Goal: Task Accomplishment & Management: Use online tool/utility

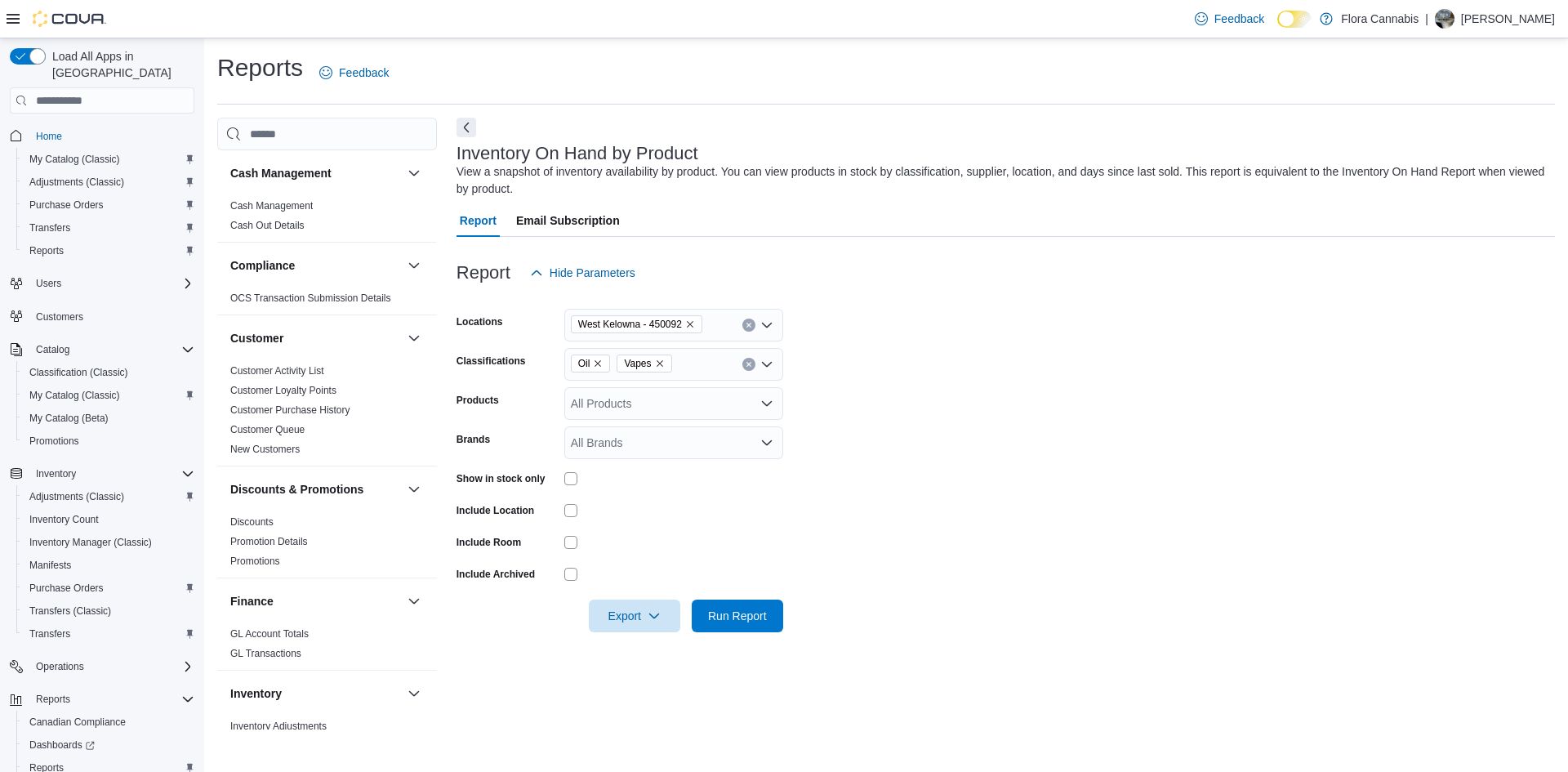
scroll to position [408, 0]
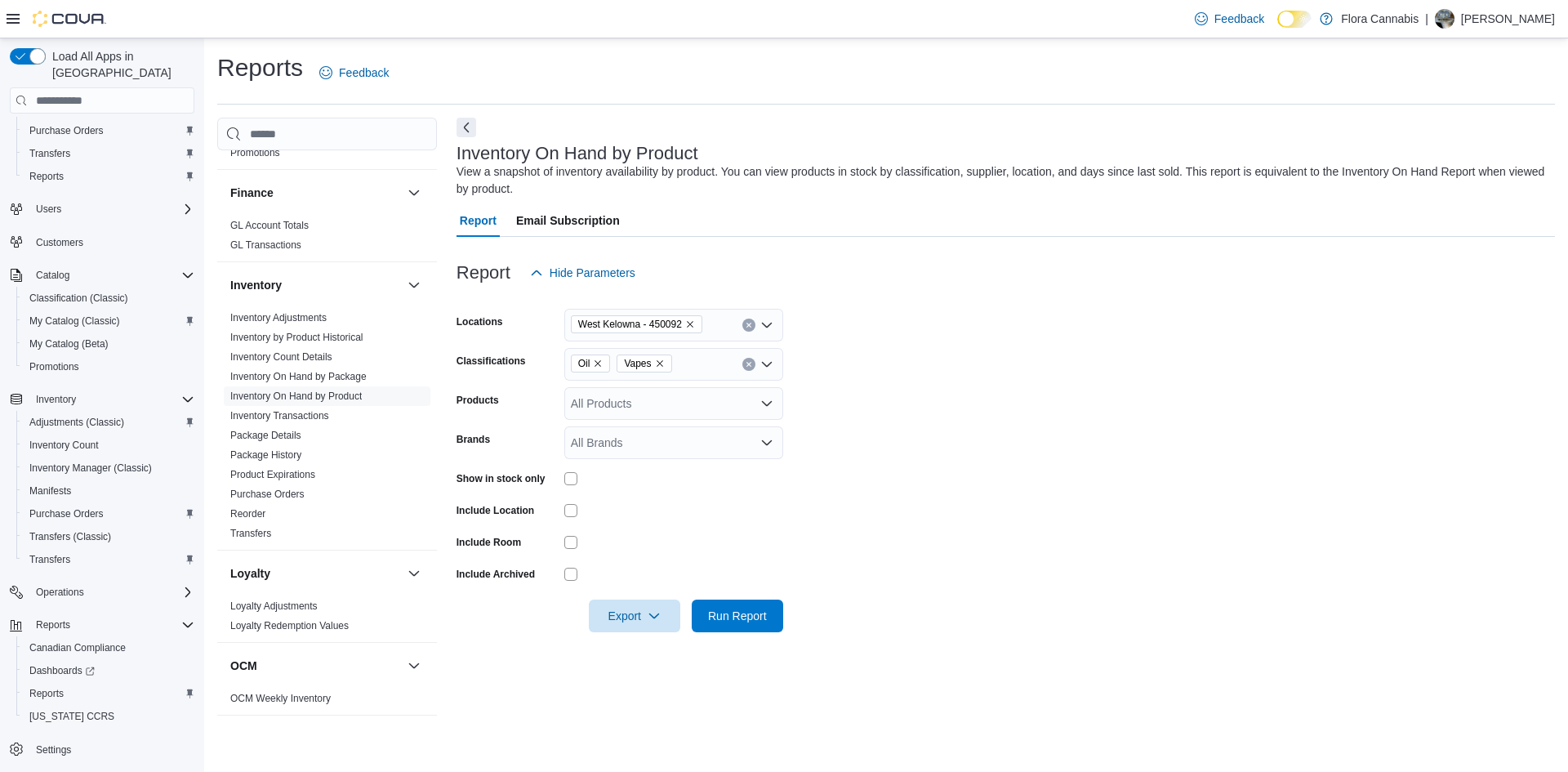
click at [660, 362] on icon "Remove Vapes from selection in this group" at bounding box center [660, 363] width 10 height 10
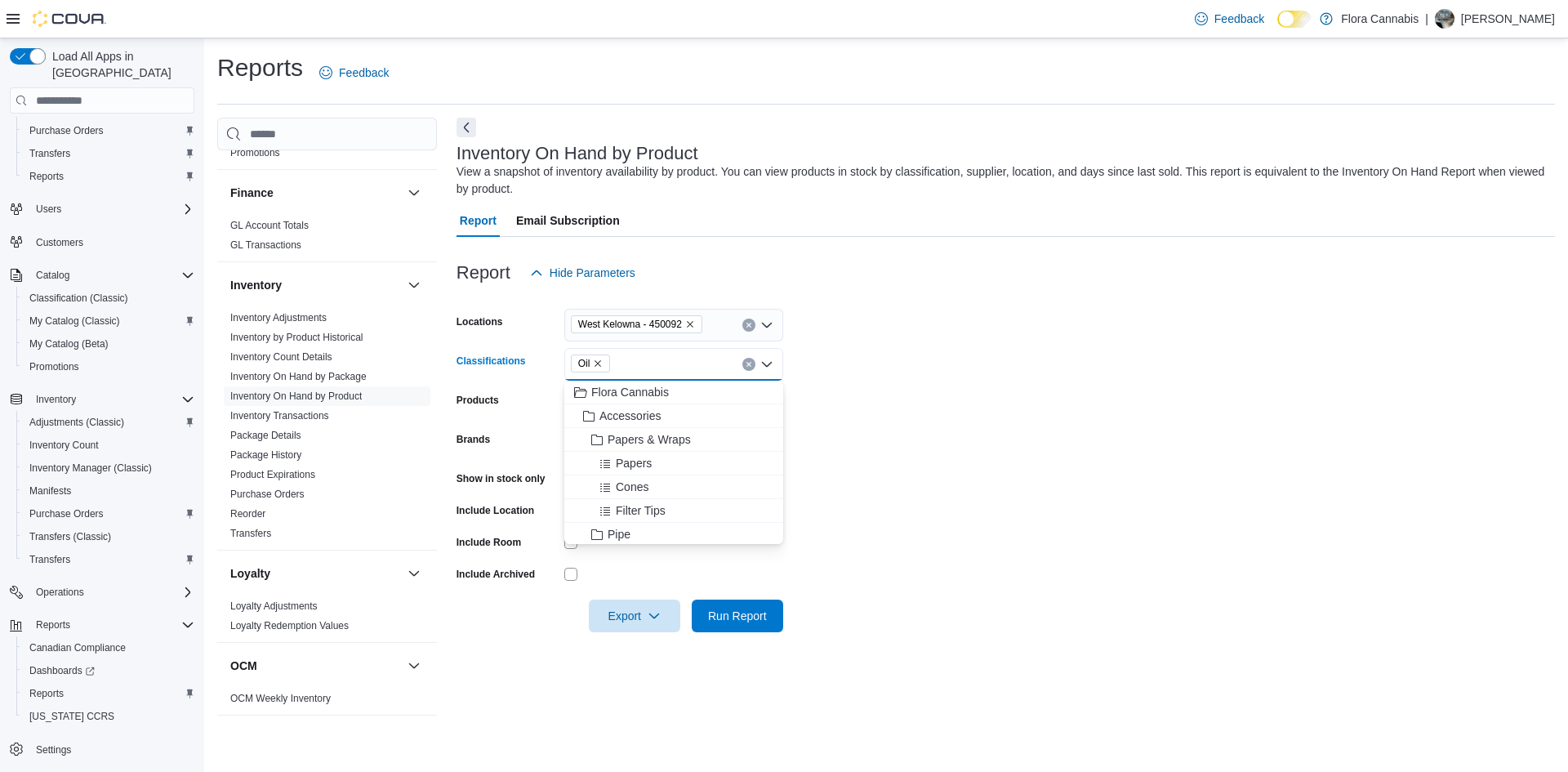
click at [598, 363] on icon "Remove Oil from selection in this group" at bounding box center [597, 363] width 10 height 10
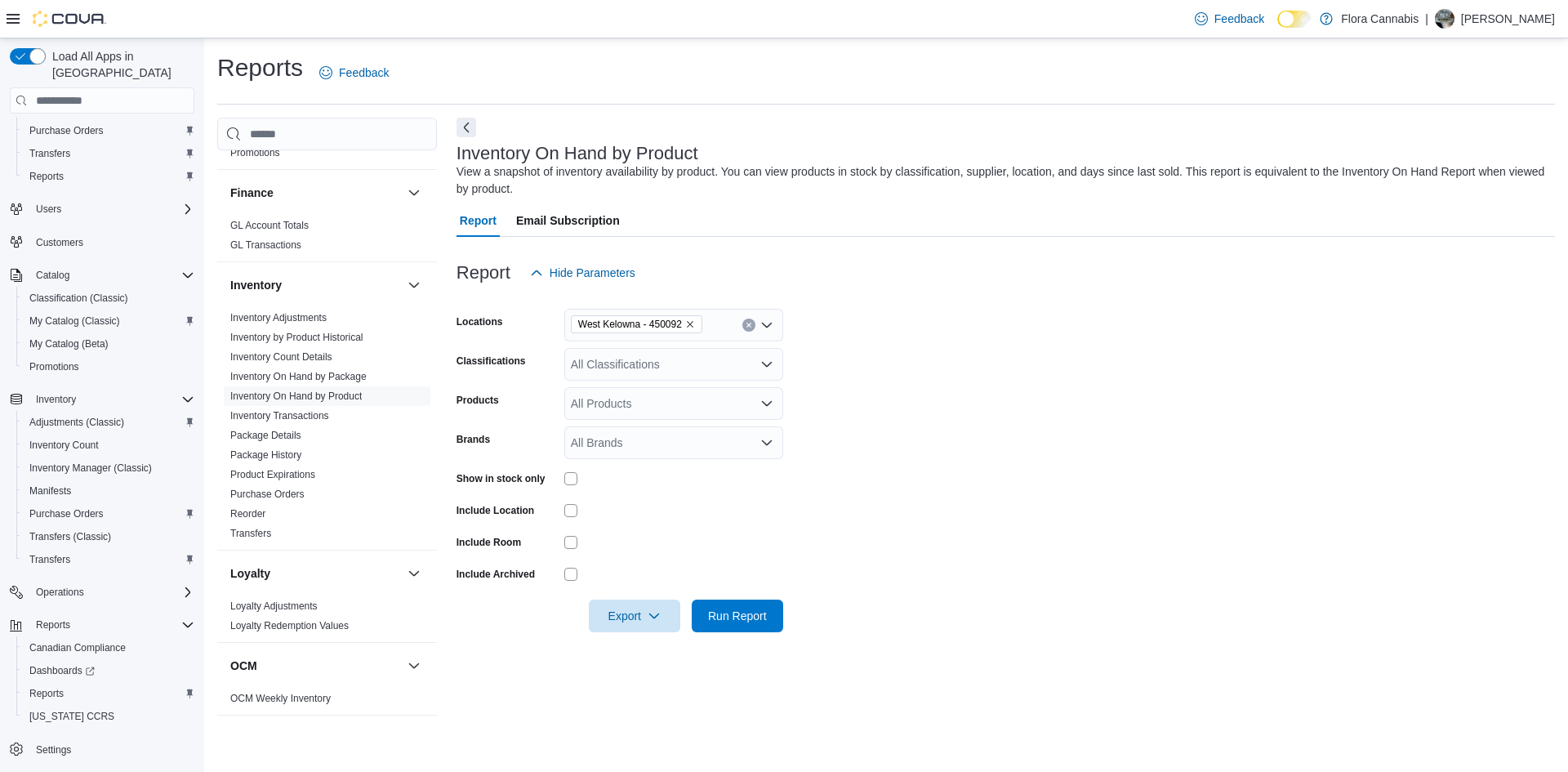
click at [889, 431] on form "Locations [GEOGRAPHIC_DATA] - 450092 Classifications All Classifications Produc…" at bounding box center [1006, 460] width 1099 height 343
click at [674, 368] on div "All Classifications" at bounding box center [673, 364] width 219 height 32
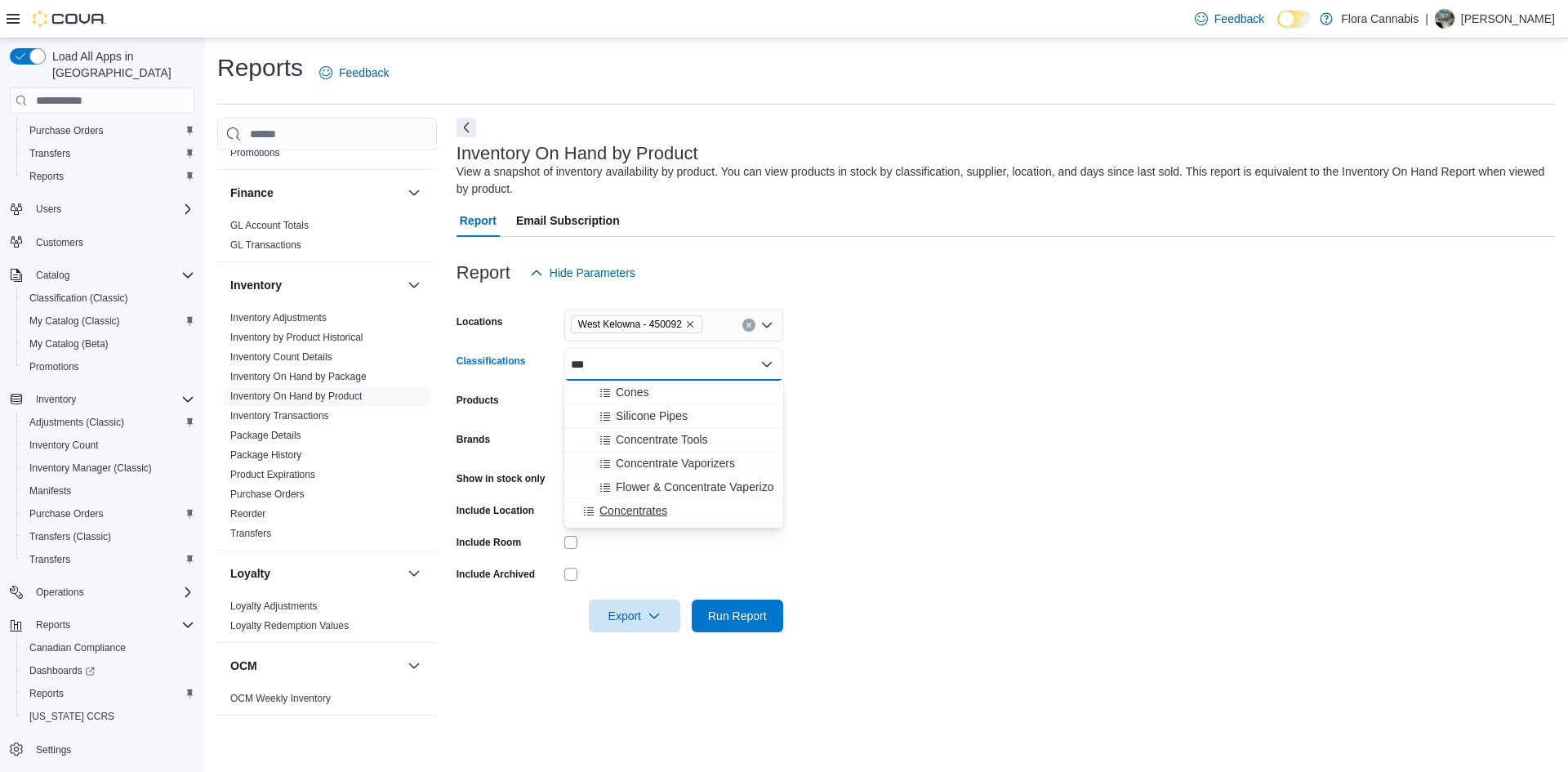
type input "***"
click at [629, 516] on span "Concentrates" at bounding box center [633, 510] width 68 height 16
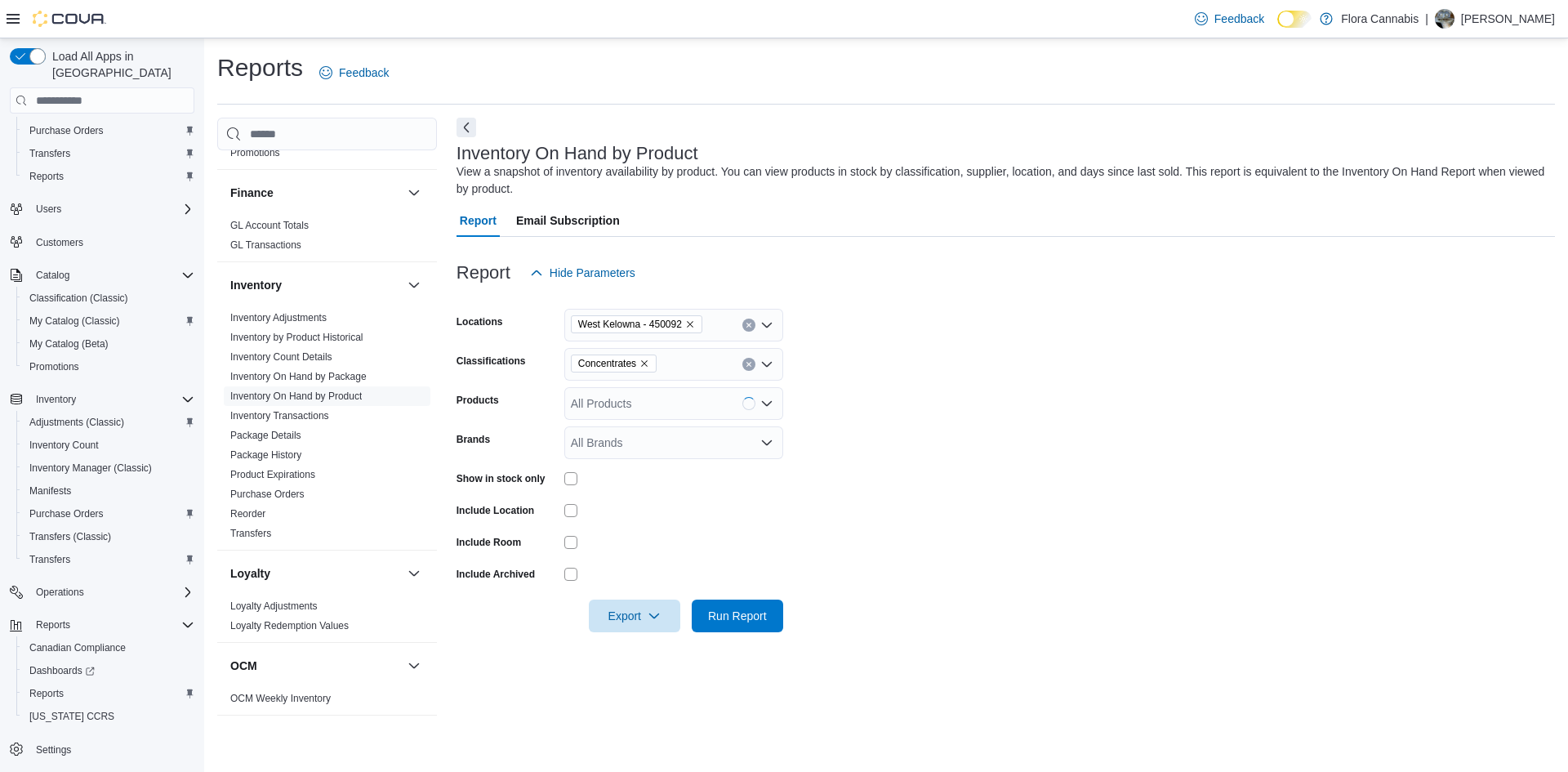
click at [948, 476] on form "Locations [GEOGRAPHIC_DATA] - 450092 Classifications Concentrates Products All …" at bounding box center [1006, 460] width 1099 height 343
click at [642, 608] on span "Export" at bounding box center [634, 614] width 72 height 32
click at [653, 641] on span "Export to Excel" at bounding box center [637, 648] width 74 height 14
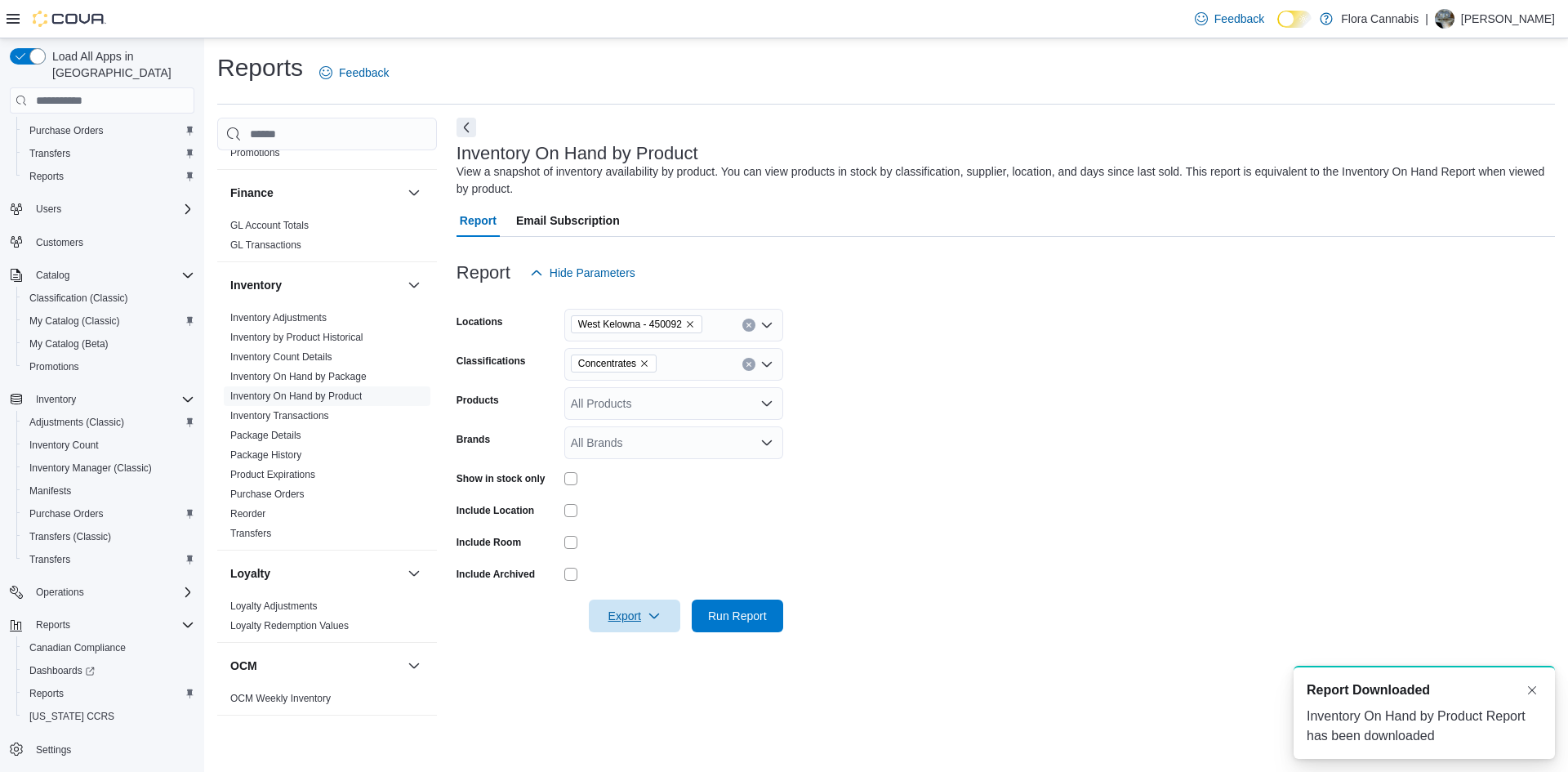
scroll to position [0, 0]
